Goal: Information Seeking & Learning: Learn about a topic

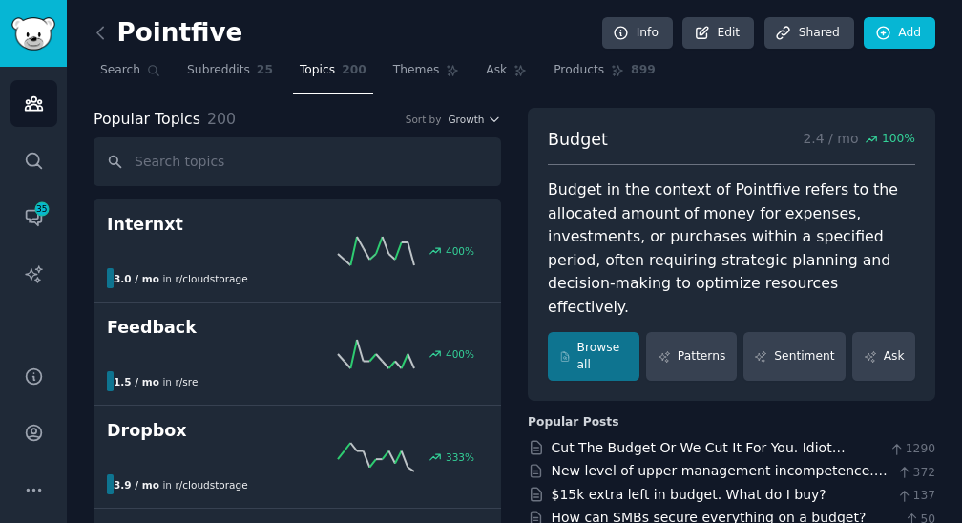
click at [115, 73] on span "Search" at bounding box center [120, 70] width 40 height 17
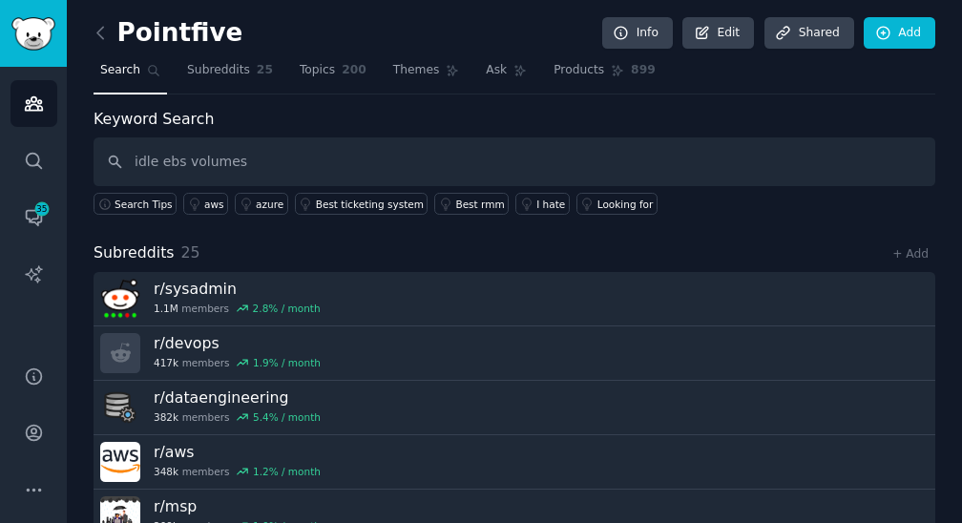
type input "idle ebs volumes"
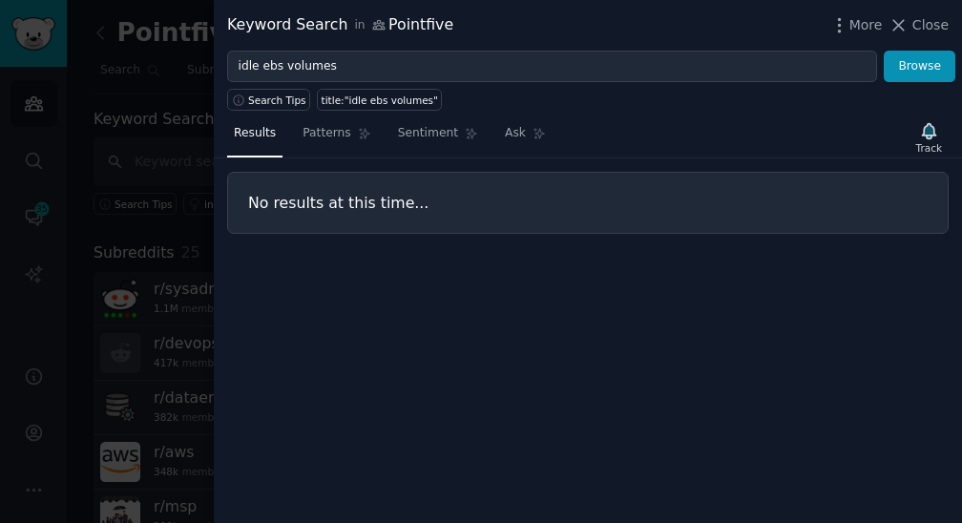
click at [303, 72] on input "idle ebs volumes" at bounding box center [552, 67] width 650 height 32
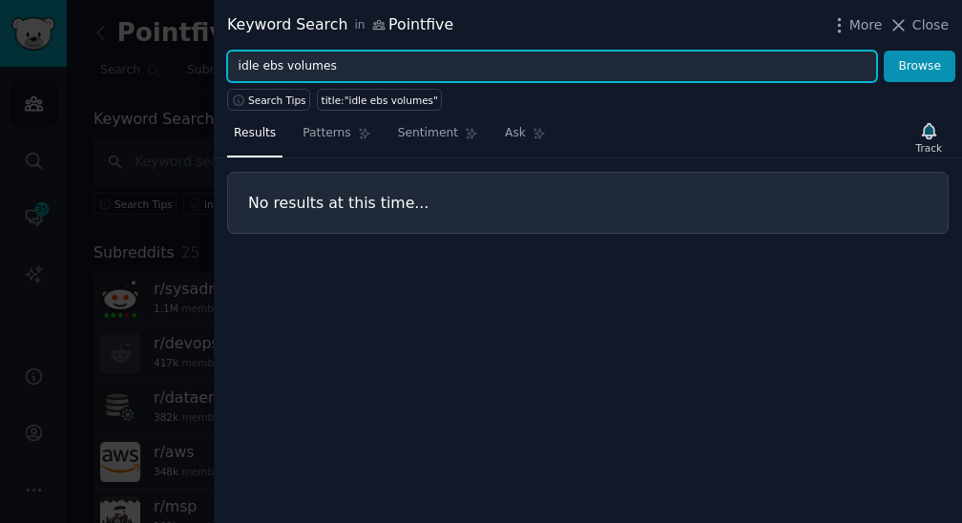
click at [303, 72] on input "idle ebs volumes" at bounding box center [552, 67] width 650 height 32
click at [300, 70] on input "idle ebs volumes" at bounding box center [552, 67] width 650 height 32
click at [884, 51] on button "Browse" at bounding box center [920, 67] width 72 height 32
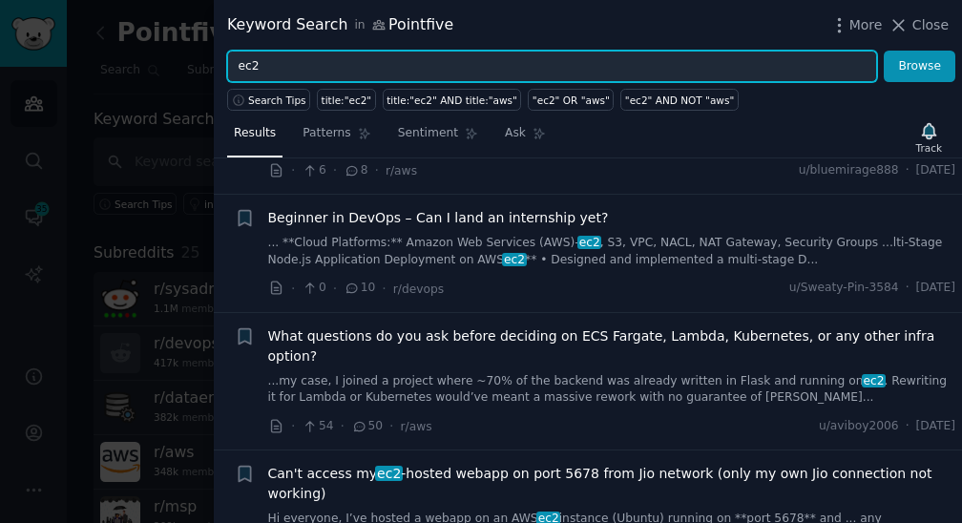
scroll to position [912, 0]
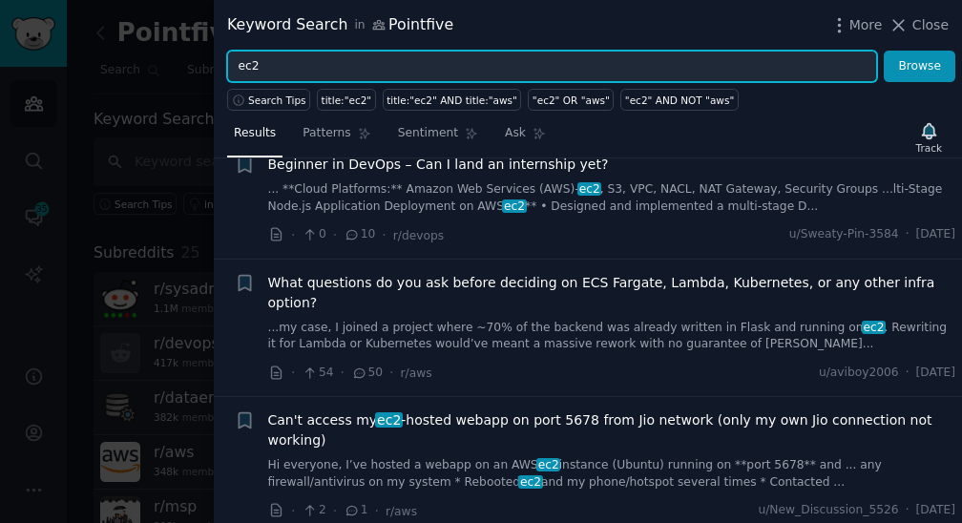
click at [316, 71] on input "ec2" at bounding box center [552, 67] width 650 height 32
paste input "cloud waste"
click at [884, 51] on button "Browse" at bounding box center [920, 67] width 72 height 32
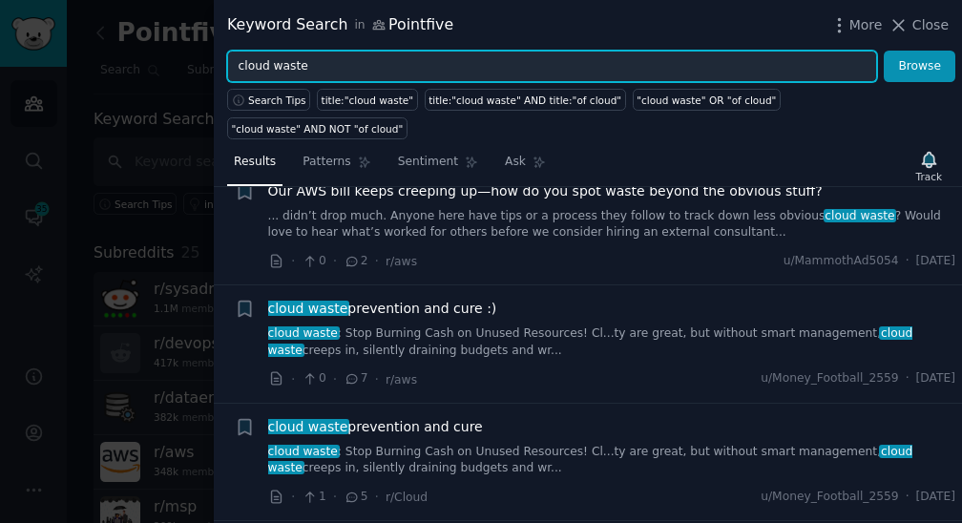
scroll to position [347, 0]
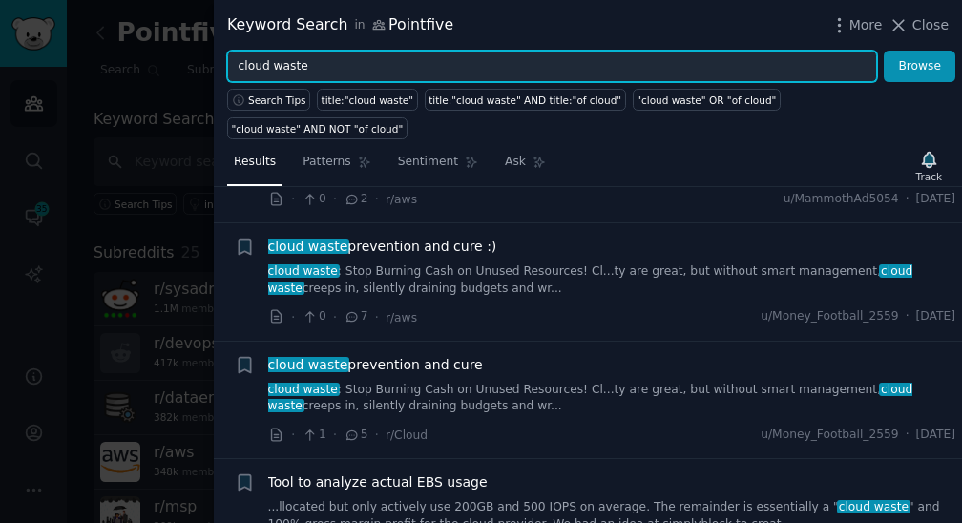
click at [395, 62] on input "cloud waste" at bounding box center [552, 67] width 650 height 32
paste input "anomaly detection"
type input "anomaly detection"
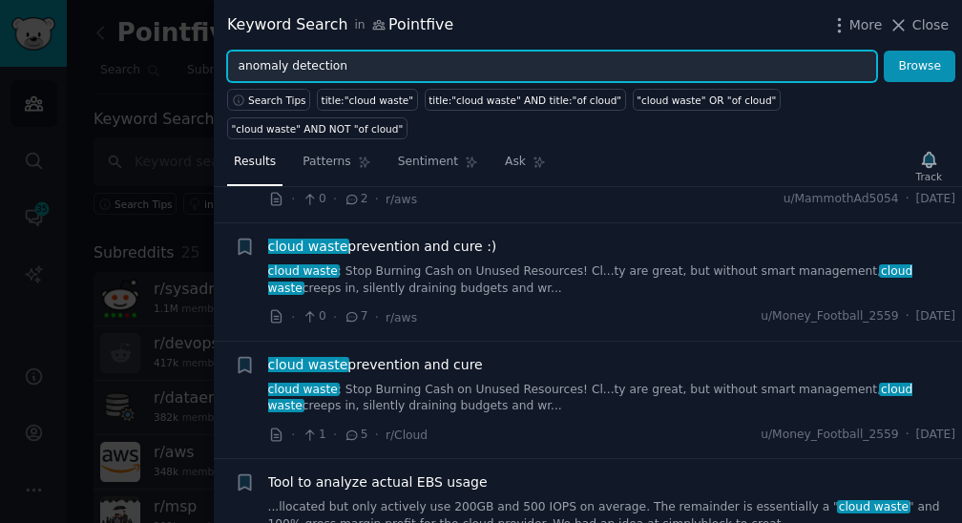
click at [884, 51] on button "Browse" at bounding box center [920, 67] width 72 height 32
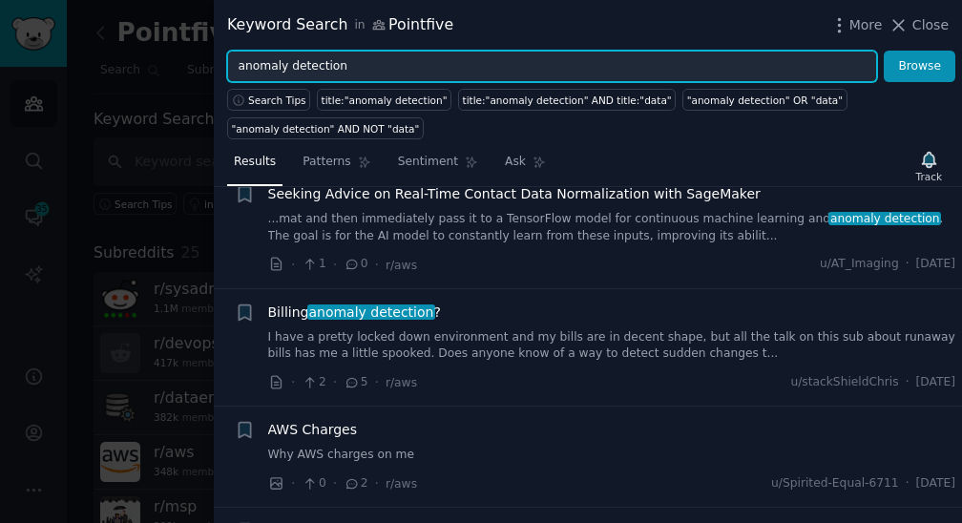
scroll to position [223, 0]
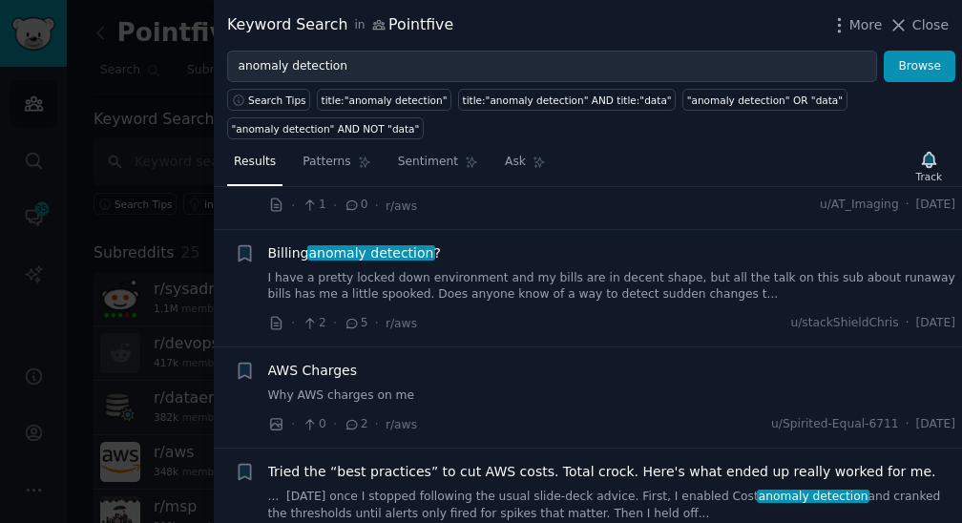
click at [400, 274] on link "I have a pretty locked down environment and my bills are in decent shape, but a…" at bounding box center [612, 286] width 688 height 33
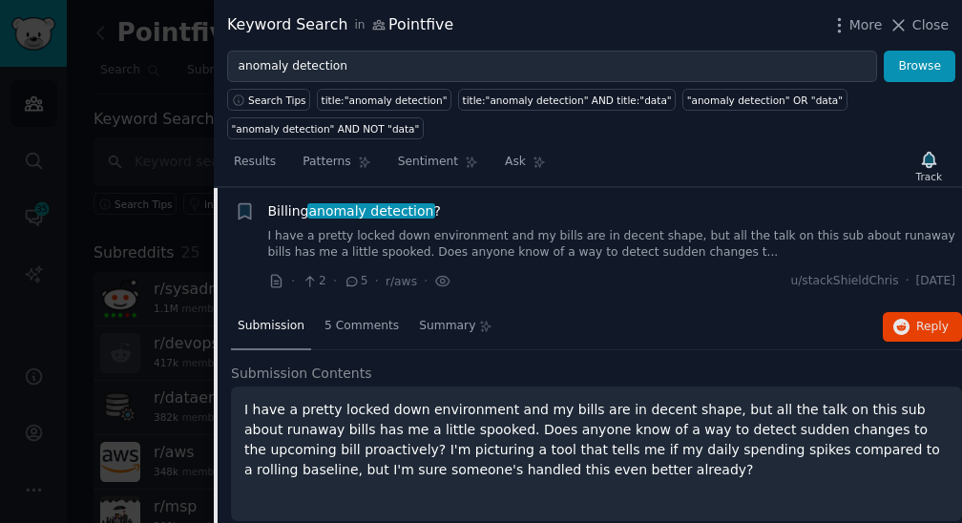
scroll to position [265, 0]
click at [906, 328] on button "Reply on Reddit" at bounding box center [922, 327] width 79 height 31
